Goal: Task Accomplishment & Management: Use online tool/utility

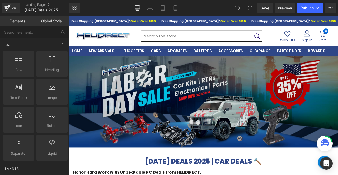
drag, startPoint x: 68, startPoint y: 16, endPoint x: 163, endPoint y: 108, distance: 132.2
click at [163, 109] on img at bounding box center [227, 118] width 319 height 108
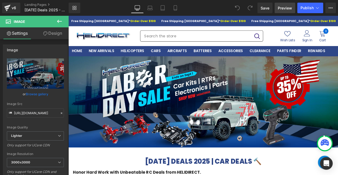
click at [282, 10] on span "Preview" at bounding box center [284, 8] width 14 height 6
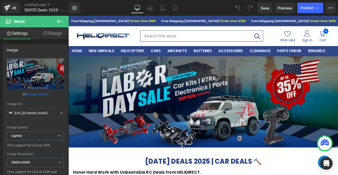
click at [161, 85] on img at bounding box center [227, 118] width 319 height 108
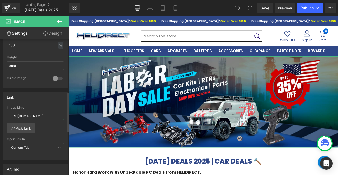
scroll to position [0, 54]
drag, startPoint x: 40, startPoint y: 114, endPoint x: 59, endPoint y: 116, distance: 18.6
click at [59, 116] on input "[URL][DOMAIN_NAME]" at bounding box center [35, 116] width 57 height 9
click at [47, 116] on input "[URL][DOMAIN_NAME]" at bounding box center [35, 116] width 57 height 9
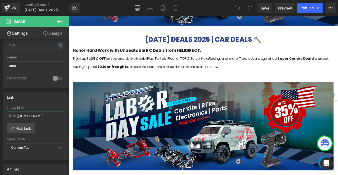
scroll to position [158, 0]
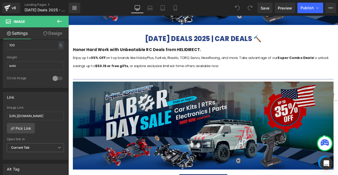
click at [139, 131] on img at bounding box center [228, 146] width 309 height 104
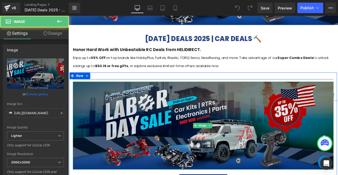
click at [177, 121] on img at bounding box center [228, 146] width 309 height 104
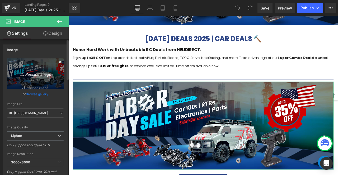
click at [41, 75] on icon "Replace Image" at bounding box center [35, 73] width 42 height 7
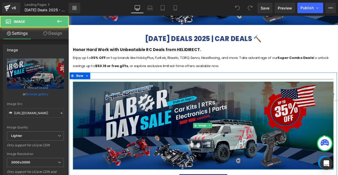
click at [128, 119] on img at bounding box center [228, 146] width 309 height 104
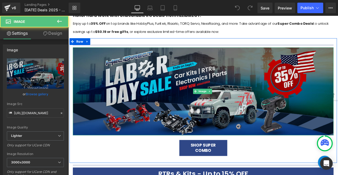
scroll to position [211, 0]
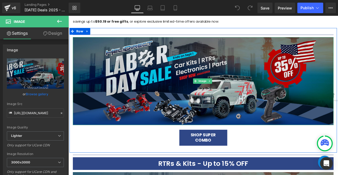
click at [150, 104] on img at bounding box center [228, 93] width 309 height 104
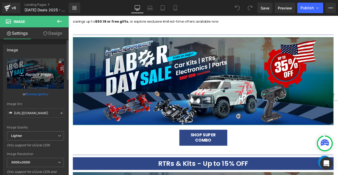
click at [33, 76] on icon "Replace Image" at bounding box center [35, 73] width 42 height 7
type input "C:\fakepath\Supper Combo Offer_DRC-1200x500.png"
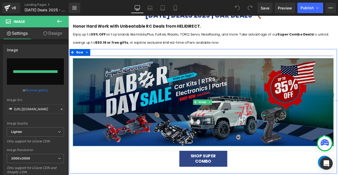
type input "[URL][DOMAIN_NAME]"
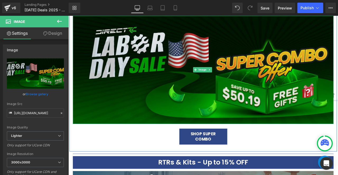
scroll to position [237, 0]
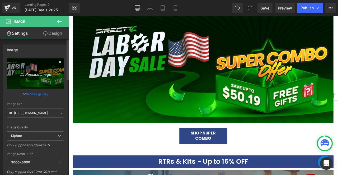
click at [37, 76] on icon "Replace Image" at bounding box center [35, 73] width 42 height 7
type input "C:\fakepath\Supper Combo Offer_HD-1200x500.png"
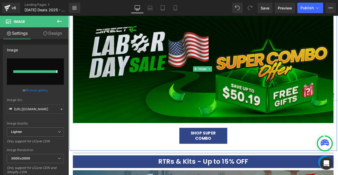
type input "[URL][DOMAIN_NAME]"
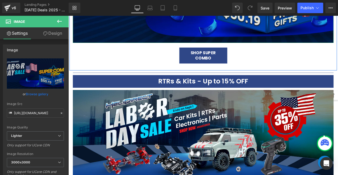
scroll to position [333, 0]
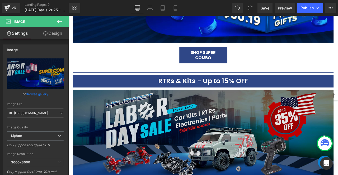
click at [204, 109] on img at bounding box center [228, 156] width 309 height 104
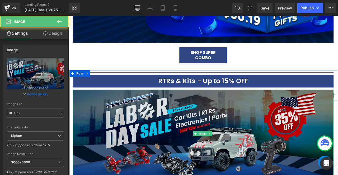
type input "[URL][DOMAIN_NAME]"
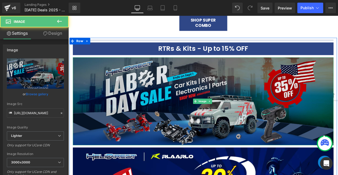
scroll to position [372, 0]
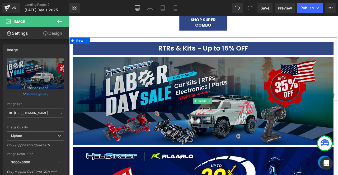
click at [253, 128] on img at bounding box center [228, 117] width 309 height 104
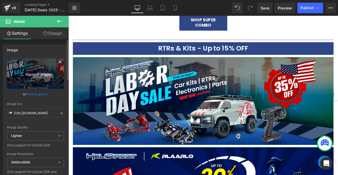
click at [35, 75] on icon "Replace Image" at bounding box center [35, 73] width 42 height 7
type input "C:\fakepath\Hobbyplus_HD _1200X500.png"
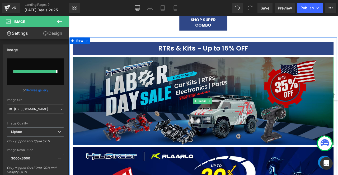
type input "[URL][DOMAIN_NAME]"
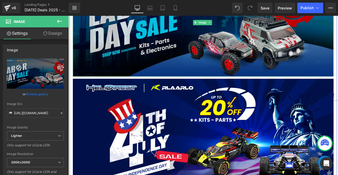
scroll to position [530, 0]
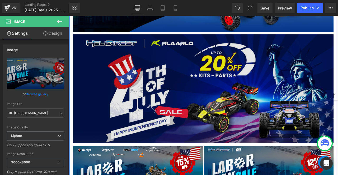
click at [246, 89] on img at bounding box center [228, 102] width 309 height 129
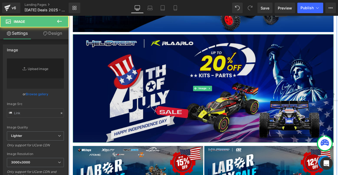
type input "[URL][DOMAIN_NAME]"
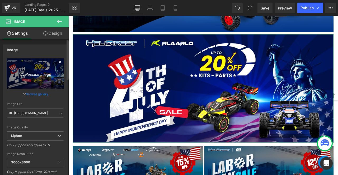
click at [38, 75] on icon "Replace Image" at bounding box center [35, 73] width 42 height 7
type input "C:\fakepath\Rlaarlo_HD _1200X500.png"
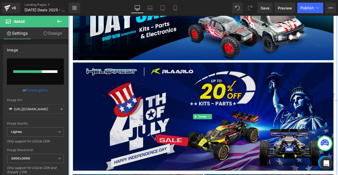
scroll to position [477, 0]
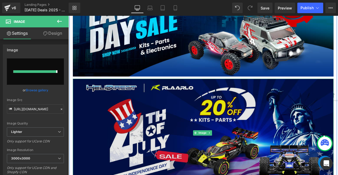
type input "[URL][DOMAIN_NAME]"
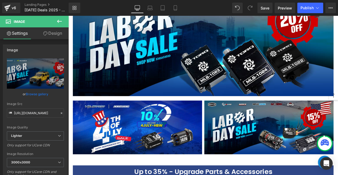
scroll to position [968, 0]
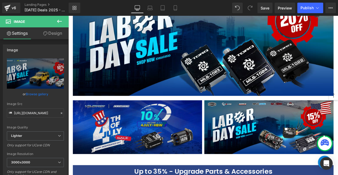
click at [185, 123] on img at bounding box center [150, 148] width 153 height 64
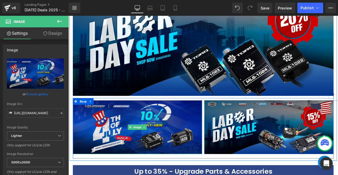
click at [122, 143] on img at bounding box center [150, 148] width 153 height 64
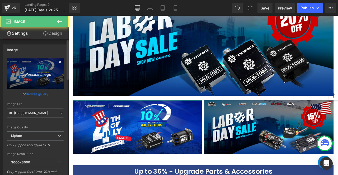
click at [36, 74] on icon "Replace Image" at bounding box center [35, 73] width 42 height 7
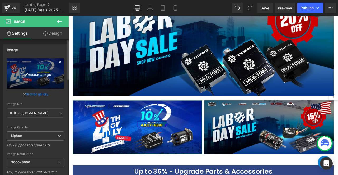
type input "C:\fakepath\Pulse_HD _1200X500.png"
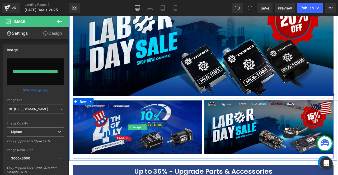
type input "[URL][DOMAIN_NAME]"
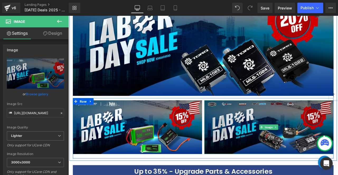
click at [261, 148] on img at bounding box center [305, 148] width 153 height 64
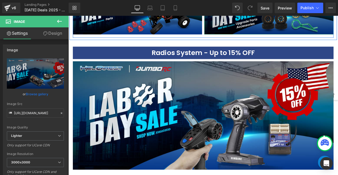
scroll to position [1364, 0]
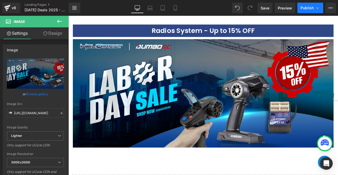
click at [302, 11] on button "Publish" at bounding box center [310, 8] width 26 height 11
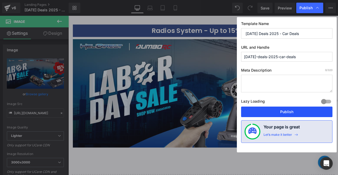
click at [285, 112] on button "Publish" at bounding box center [286, 112] width 91 height 11
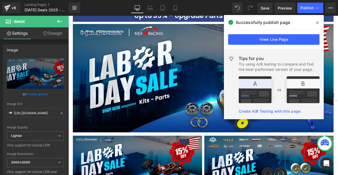
scroll to position [1152, 0]
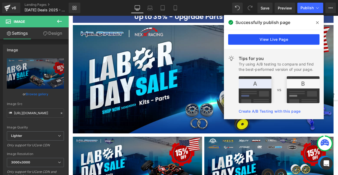
click at [257, 39] on link "View Live Page" at bounding box center [273, 39] width 91 height 11
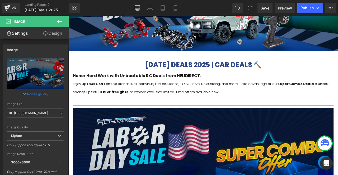
scroll to position [189, 0]
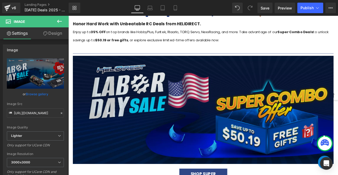
click at [216, 135] on img at bounding box center [228, 127] width 309 height 129
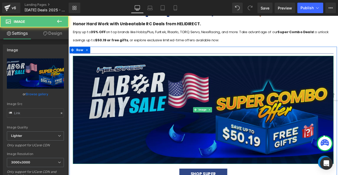
type input "[URL][DOMAIN_NAME]"
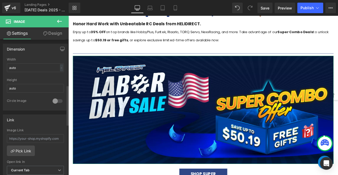
scroll to position [158, 0]
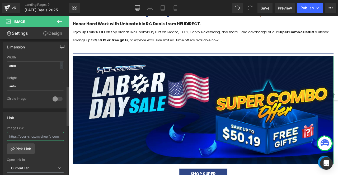
click at [41, 136] on input "text" at bounding box center [35, 136] width 57 height 9
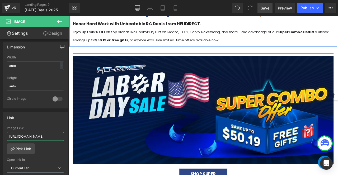
type input "[URL][DOMAIN_NAME]"
click at [265, 11] on link "Save" at bounding box center [264, 8] width 15 height 11
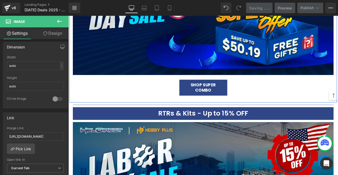
scroll to position [347, 0]
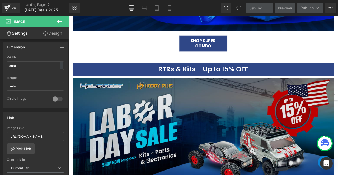
click at [246, 109] on img at bounding box center [228, 153] width 309 height 129
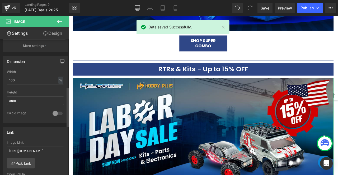
scroll to position [185, 0]
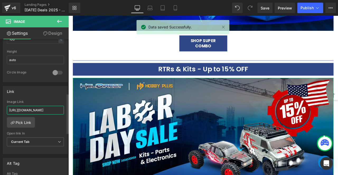
click at [37, 109] on input "[URL][DOMAIN_NAME]" at bounding box center [35, 110] width 57 height 9
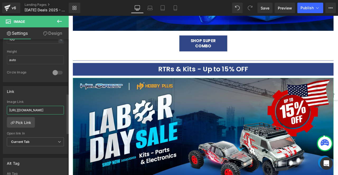
click at [37, 109] on input "[URL][DOMAIN_NAME]" at bounding box center [35, 110] width 57 height 9
click at [30, 120] on link "Pick Link" at bounding box center [21, 122] width 28 height 11
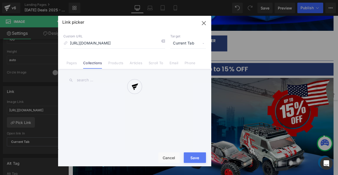
click at [204, 25] on div at bounding box center [134, 91] width 153 height 151
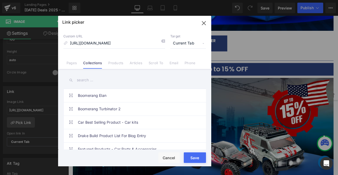
drag, startPoint x: 204, startPoint y: 25, endPoint x: 111, endPoint y: 34, distance: 93.5
click at [204, 25] on icon "button" at bounding box center [203, 23] width 8 height 8
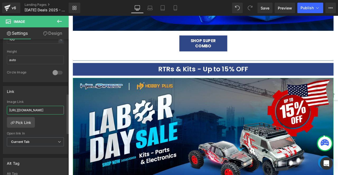
click at [46, 108] on input "[URL][DOMAIN_NAME]" at bounding box center [35, 110] width 57 height 9
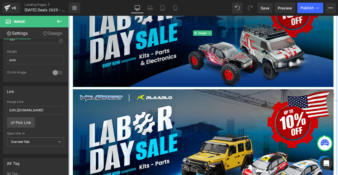
scroll to position [479, 0]
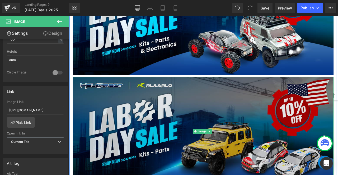
click at [294, 114] on img at bounding box center [228, 153] width 309 height 129
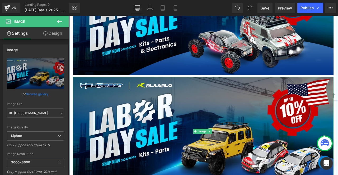
drag, startPoint x: 321, startPoint y: 26, endPoint x: 221, endPoint y: 147, distance: 157.0
click at [221, 147] on div "Image" at bounding box center [228, 153] width 309 height 129
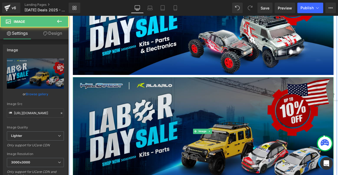
click at [192, 149] on img at bounding box center [228, 153] width 309 height 129
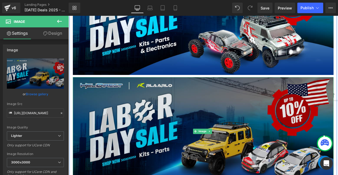
scroll to position [532, 0]
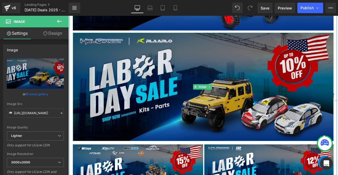
click at [149, 114] on img at bounding box center [228, 100] width 309 height 129
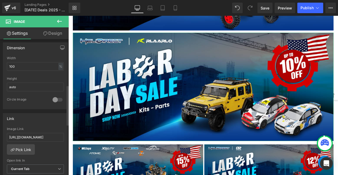
scroll to position [158, 0]
click at [41, 133] on input "[URL][DOMAIN_NAME]" at bounding box center [35, 136] width 57 height 9
paste input "[URL][DOMAIN_NAME]"
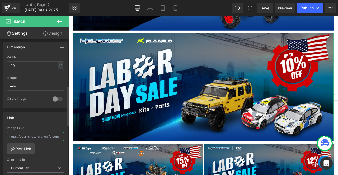
type input "[URL][DOMAIN_NAME]"
drag, startPoint x: 267, startPoint y: 10, endPoint x: 204, endPoint y: 64, distance: 83.7
click at [267, 10] on span "Save" at bounding box center [264, 8] width 9 height 6
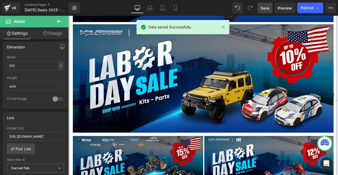
scroll to position [584, 0]
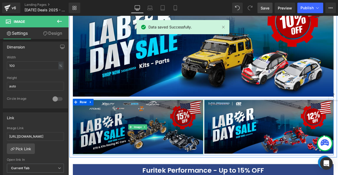
click at [186, 132] on img at bounding box center [151, 148] width 154 height 64
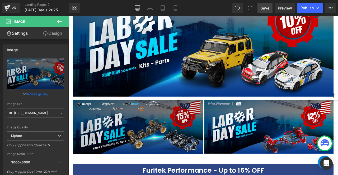
click at [137, 128] on img at bounding box center [151, 148] width 154 height 64
click at [99, 137] on img at bounding box center [151, 148] width 154 height 64
click at [95, 141] on img at bounding box center [151, 148] width 154 height 64
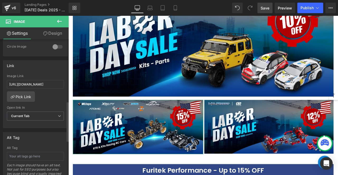
scroll to position [211, 0]
click at [47, 82] on input "[URL][DOMAIN_NAME]" at bounding box center [35, 84] width 57 height 9
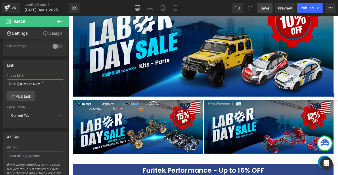
type input "[URL][DOMAIN_NAME]"
click at [269, 11] on span "Save" at bounding box center [264, 8] width 9 height 6
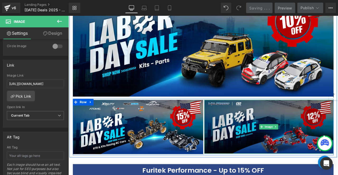
click at [265, 121] on img at bounding box center [305, 148] width 153 height 64
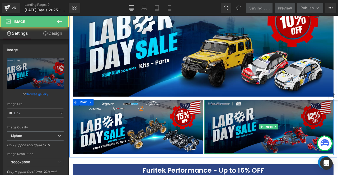
type input "[URL][DOMAIN_NAME]"
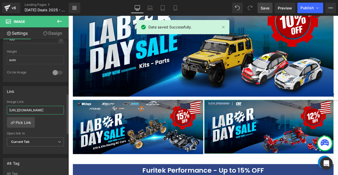
scroll to position [0, 38]
drag, startPoint x: 54, startPoint y: 109, endPoint x: 63, endPoint y: 110, distance: 9.5
click at [63, 110] on div "[URL][DOMAIN_NAME] Image Link [URL][DOMAIN_NAME] Pick Link Current Tab New Tab …" at bounding box center [35, 127] width 64 height 54
click at [45, 107] on input "[URL][DOMAIN_NAME]" at bounding box center [35, 110] width 57 height 9
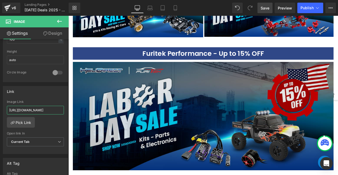
scroll to position [743, 0]
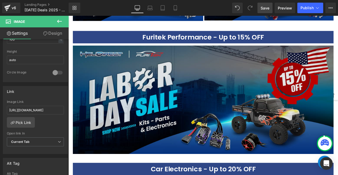
click at [137, 131] on img at bounding box center [228, 115] width 309 height 129
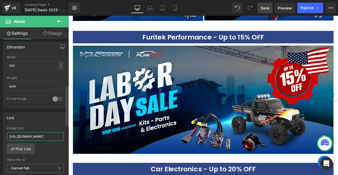
scroll to position [0, 36]
drag, startPoint x: 51, startPoint y: 134, endPoint x: 67, endPoint y: 135, distance: 16.1
click at [67, 135] on div "Image [URL][DOMAIN_NAME] Replace Image Upload image or Browse gallery Image Src…" at bounding box center [34, 108] width 69 height 138
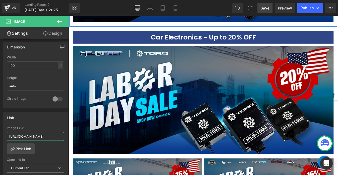
scroll to position [901, 0]
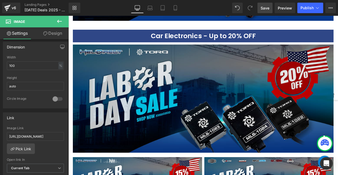
click at [150, 133] on img at bounding box center [228, 114] width 309 height 129
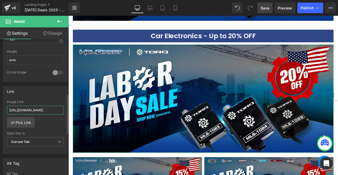
scroll to position [0, 39]
click at [65, 109] on div "[URL][DOMAIN_NAME] Image Link [URL][DOMAIN_NAME] Pick Link Current Tab New Tab …" at bounding box center [35, 127] width 64 height 54
click at [49, 109] on input "[URL][DOMAIN_NAME]" at bounding box center [35, 110] width 57 height 9
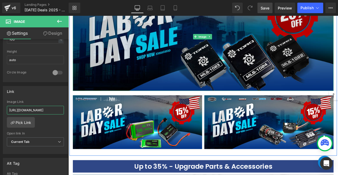
scroll to position [1006, 0]
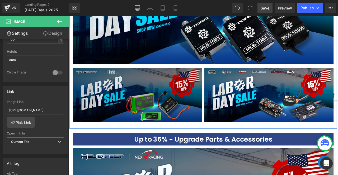
click at [147, 113] on img at bounding box center [150, 110] width 153 height 64
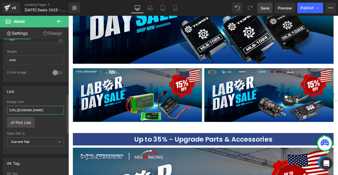
scroll to position [0, 41]
drag, startPoint x: 52, startPoint y: 109, endPoint x: 63, endPoint y: 109, distance: 10.6
click at [63, 109] on div "[URL][DOMAIN_NAME] Image Link [URL][DOMAIN_NAME] Pick Link Current Tab New Tab …" at bounding box center [35, 127] width 64 height 54
drag, startPoint x: 51, startPoint y: 107, endPoint x: 55, endPoint y: 106, distance: 3.9
click at [51, 107] on input "[URL][DOMAIN_NAME]" at bounding box center [35, 110] width 57 height 9
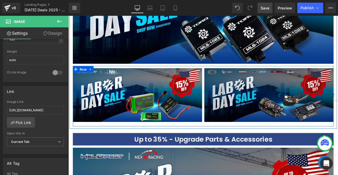
click at [257, 110] on img at bounding box center [305, 110] width 153 height 64
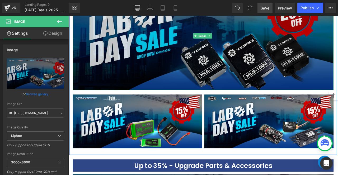
scroll to position [980, 0]
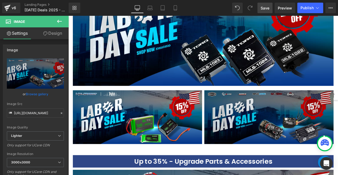
click at [267, 118] on img at bounding box center [305, 136] width 153 height 64
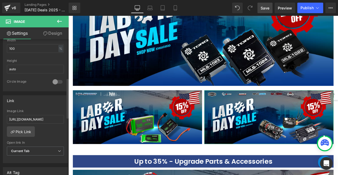
scroll to position [185, 0]
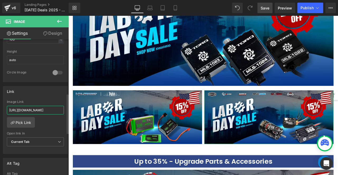
click at [45, 108] on input "[URL][DOMAIN_NAME]" at bounding box center [35, 110] width 57 height 9
paste input "Labor25_Other Car Electronics"
type input "Labor25_Other Car Electronics"
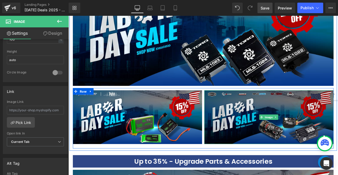
click at [236, 112] on img at bounding box center [305, 136] width 153 height 64
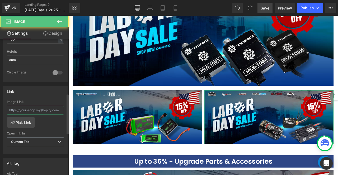
click at [55, 109] on input "text" at bounding box center [35, 110] width 57 height 9
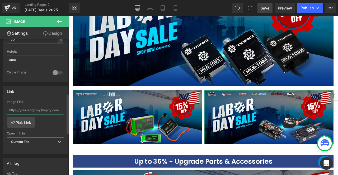
click at [28, 109] on input "text" at bounding box center [35, 110] width 57 height 9
paste input "[URL][DOMAIN_NAME]"
type input "[URL][DOMAIN_NAME]"
click at [261, 9] on span "Save" at bounding box center [264, 8] width 9 height 6
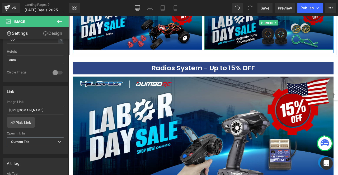
scroll to position [1323, 0]
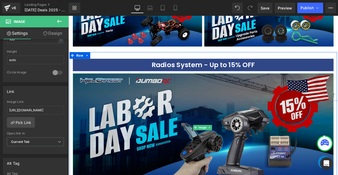
click at [252, 133] on img at bounding box center [228, 148] width 309 height 129
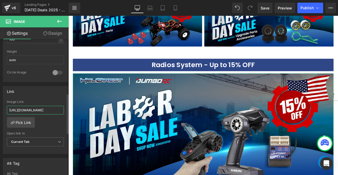
scroll to position [0, 37]
drag, startPoint x: 47, startPoint y: 108, endPoint x: 58, endPoint y: 108, distance: 10.8
click at [58, 108] on input "[URL][DOMAIN_NAME]" at bounding box center [35, 110] width 57 height 9
click at [50, 108] on input "[URL][DOMAIN_NAME]" at bounding box center [35, 110] width 57 height 9
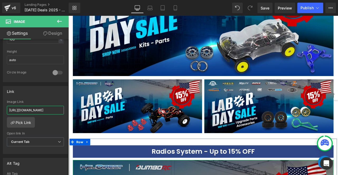
scroll to position [1217, 0]
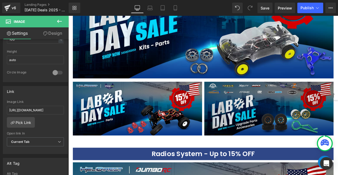
click at [247, 116] on img at bounding box center [305, 126] width 153 height 64
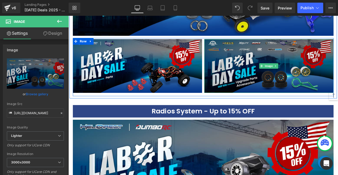
scroll to position [1270, 0]
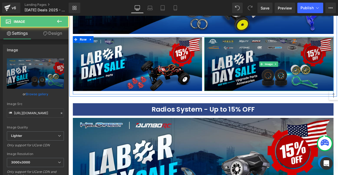
click at [266, 73] on img at bounding box center [305, 73] width 153 height 64
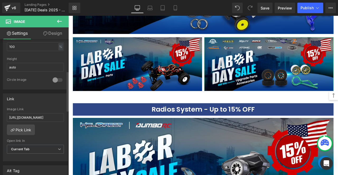
scroll to position [185, 0]
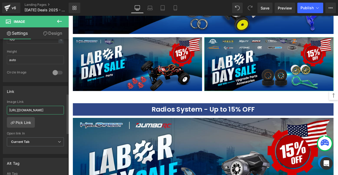
click at [44, 108] on input "[URL][DOMAIN_NAME]" at bounding box center [35, 110] width 57 height 9
type input "[URL][DOMAIN_NAME]"
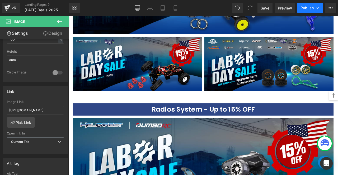
click at [307, 6] on span "Publish" at bounding box center [306, 8] width 13 height 4
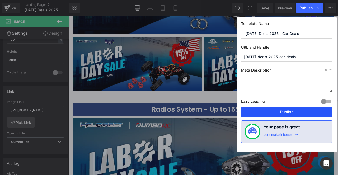
click at [272, 111] on button "Publish" at bounding box center [286, 112] width 91 height 11
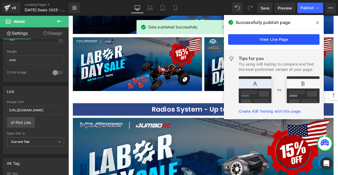
click at [258, 40] on link "View Live Page" at bounding box center [273, 39] width 91 height 11
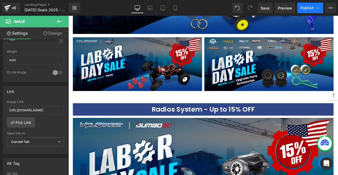
click at [303, 11] on button "Publish" at bounding box center [310, 8] width 26 height 11
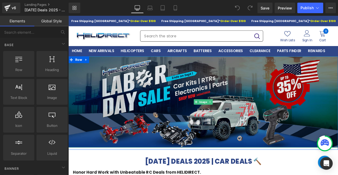
click at [196, 98] on img at bounding box center [227, 118] width 319 height 108
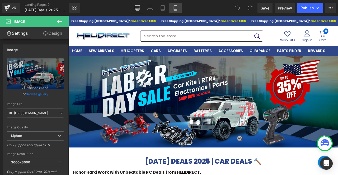
click at [174, 8] on icon at bounding box center [174, 7] width 5 height 5
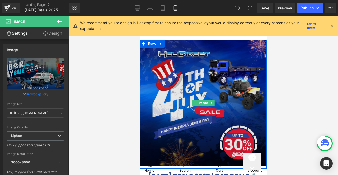
click at [181, 76] on img at bounding box center [203, 103] width 127 height 127
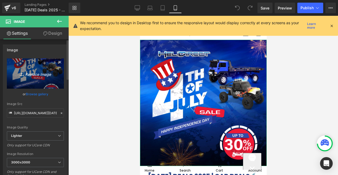
click at [31, 75] on icon "Replace Image" at bounding box center [35, 73] width 42 height 7
type input "C:\fakepath\labor_day_car_HD_1200.png"
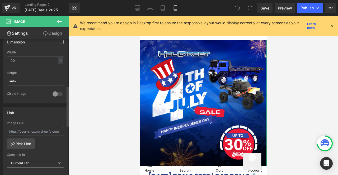
scroll to position [185, 0]
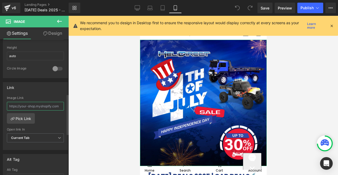
click at [49, 107] on input "text" at bounding box center [35, 106] width 57 height 9
type input "https://ucarecdn.com/60e5060c-2466-42cc-a894-6098ca910adb/-/format/auto/-/previ…"
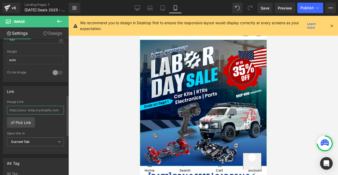
scroll to position [188, 0]
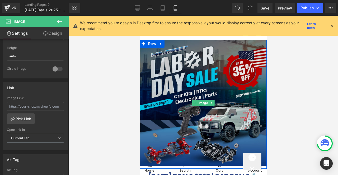
drag, startPoint x: 194, startPoint y: 87, endPoint x: 372, endPoint y: 16, distance: 191.6
click at [194, 87] on img at bounding box center [203, 103] width 127 height 127
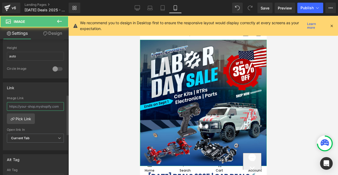
click at [46, 106] on input "text" at bounding box center [35, 106] width 57 height 9
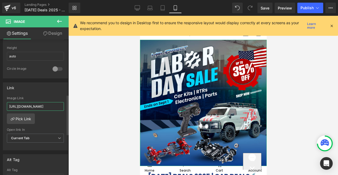
scroll to position [0, 54]
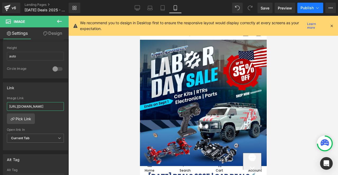
type input "[URL][DOMAIN_NAME]"
click at [301, 11] on button "Publish" at bounding box center [310, 8] width 26 height 11
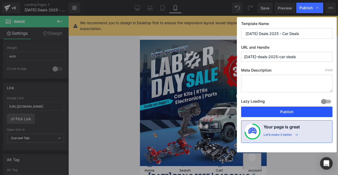
click at [287, 114] on button "Publish" at bounding box center [286, 112] width 91 height 11
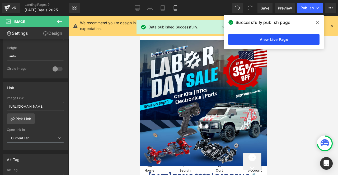
click at [306, 42] on link "View Live Page" at bounding box center [273, 39] width 91 height 11
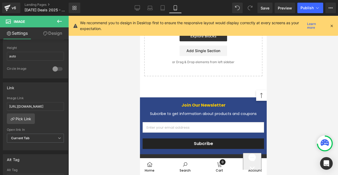
scroll to position [1108, 0]
